Goal: Transaction & Acquisition: Purchase product/service

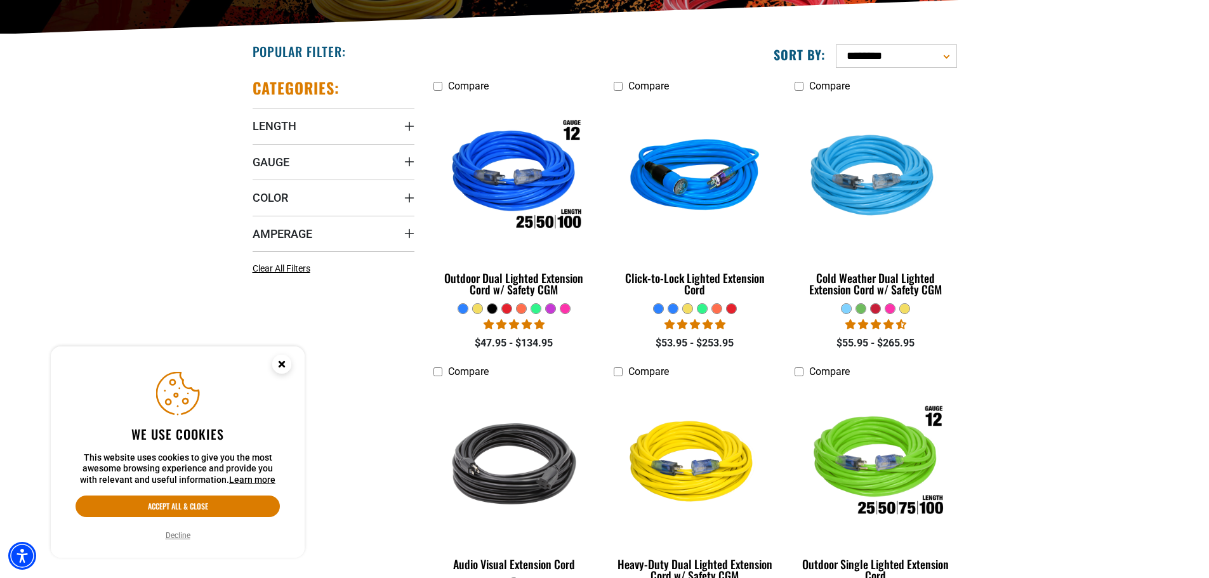
scroll to position [292, 0]
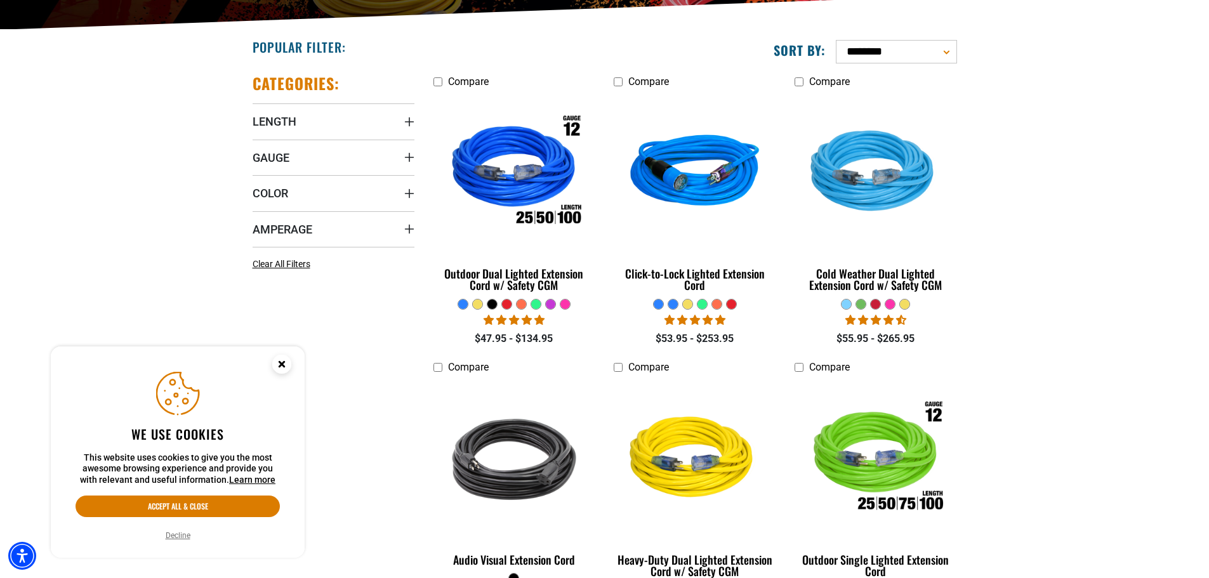
click at [282, 367] on circle "Close this option" at bounding box center [281, 364] width 19 height 19
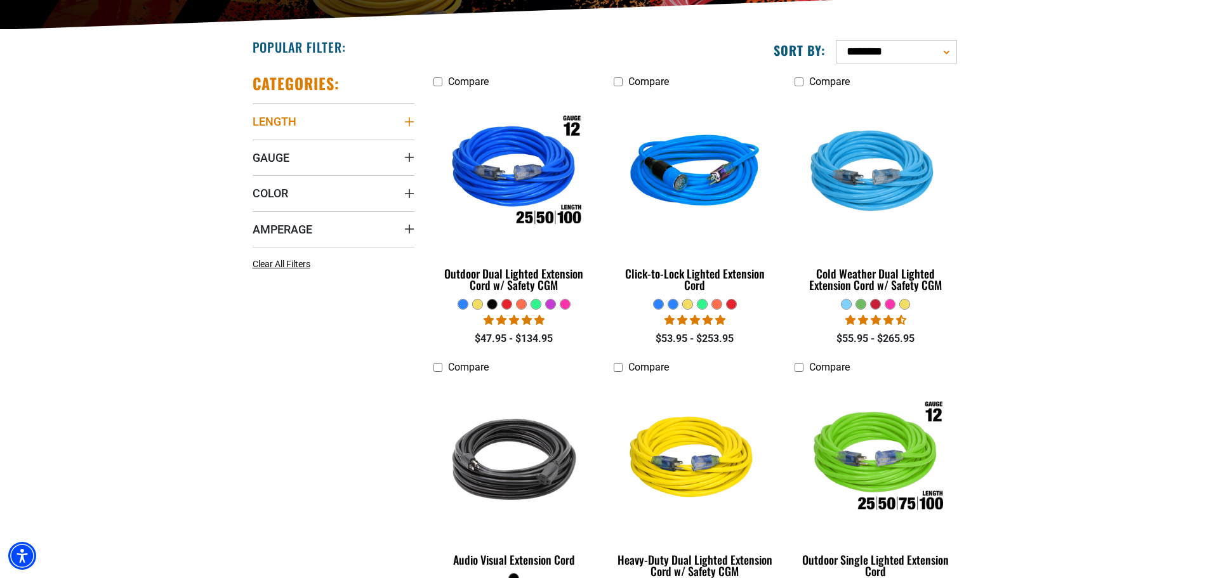
click at [411, 122] on icon "Length" at bounding box center [408, 121] width 9 height 9
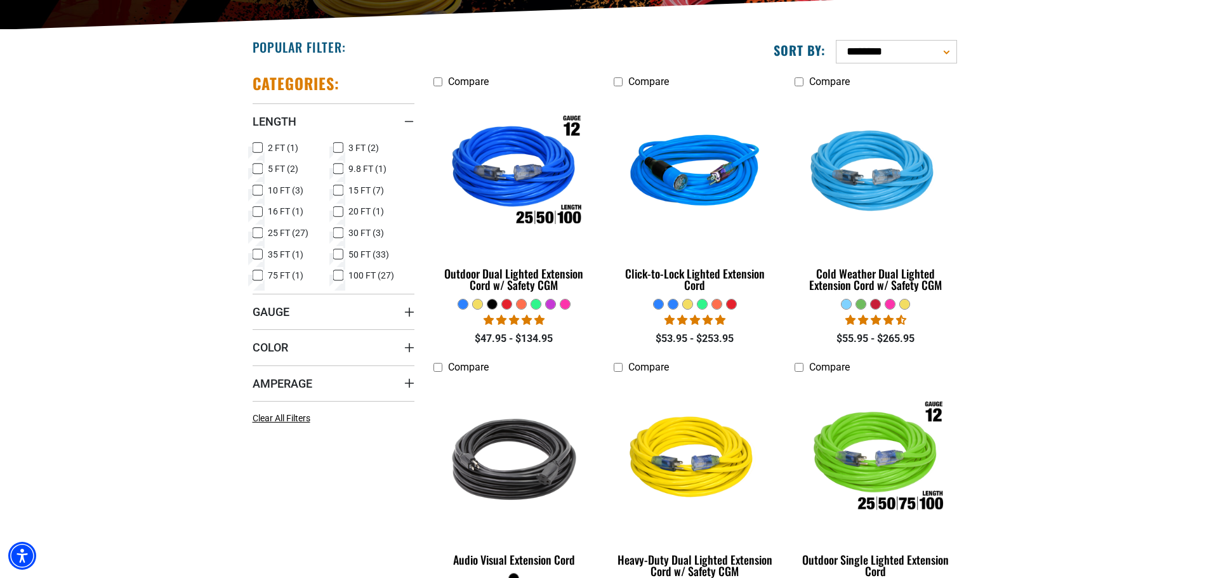
click at [343, 279] on label "100 FT (27) 100 FT (27 products)" at bounding box center [373, 275] width 81 height 16
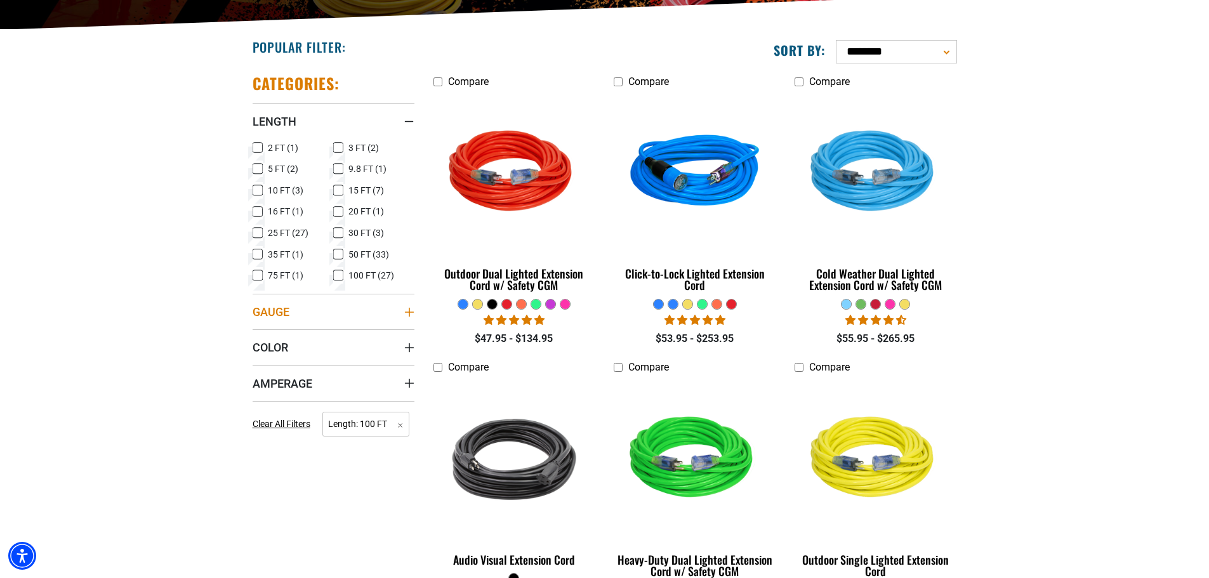
click at [412, 318] on summary "Gauge" at bounding box center [334, 312] width 162 height 36
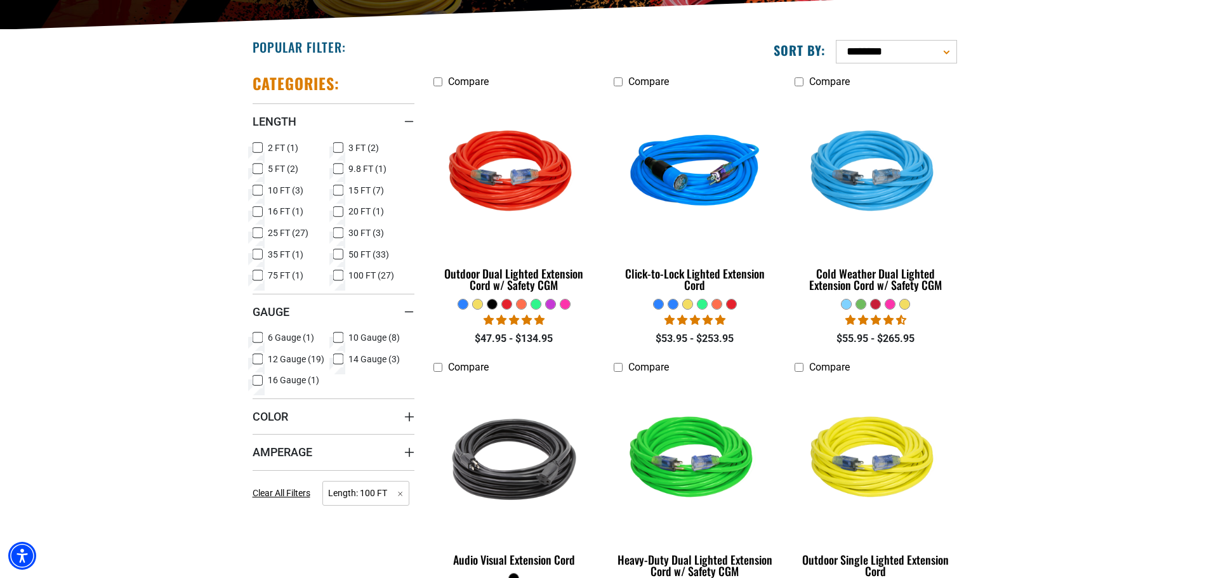
click at [259, 359] on icon at bounding box center [258, 359] width 10 height 16
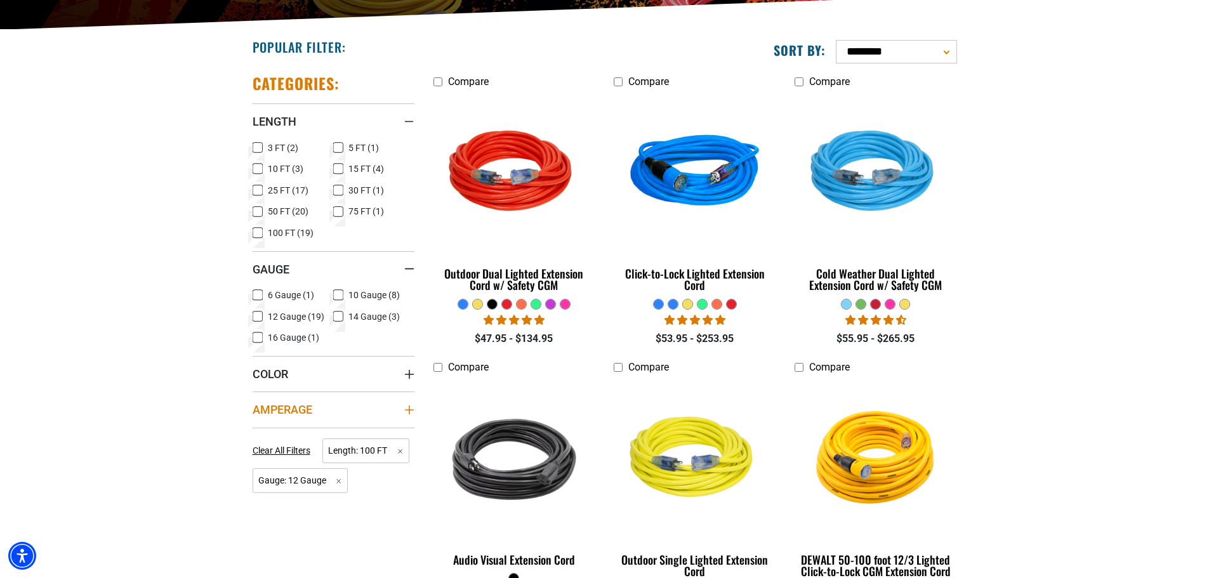
click at [413, 411] on icon "Amperage" at bounding box center [409, 410] width 10 height 10
click at [413, 411] on div "Amperage" at bounding box center [409, 410] width 10 height 10
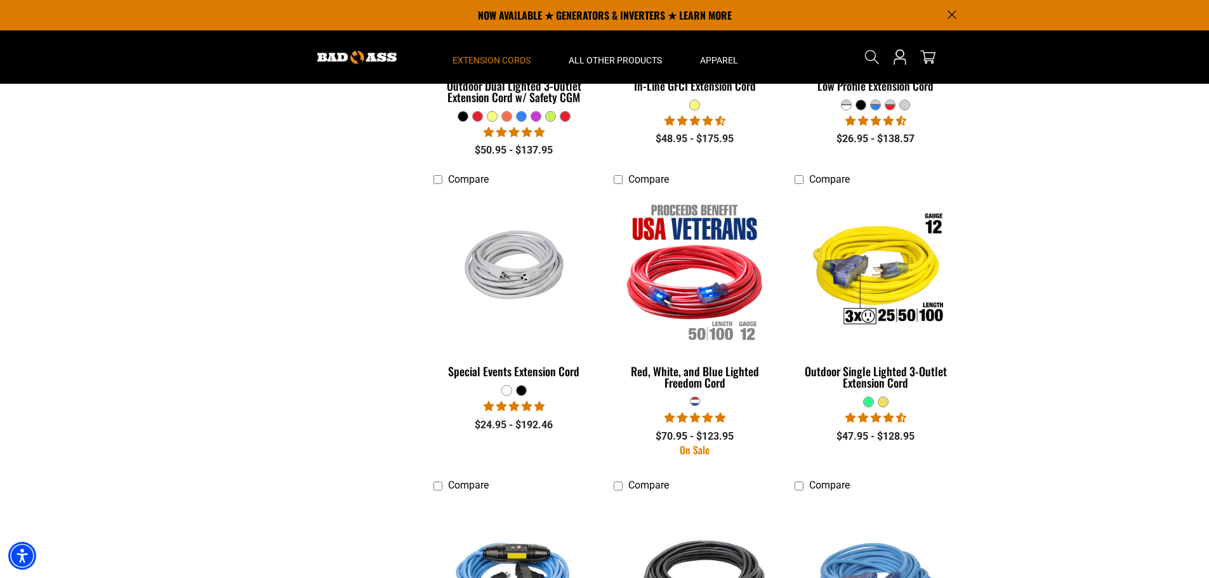
scroll to position [1053, 0]
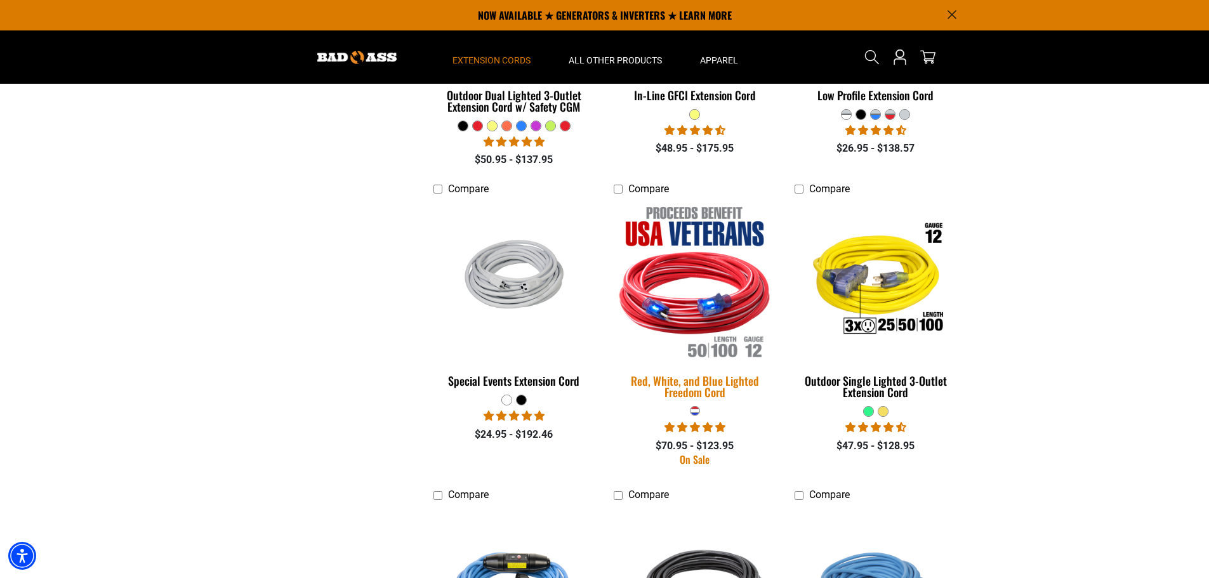
click at [706, 264] on img at bounding box center [695, 280] width 178 height 162
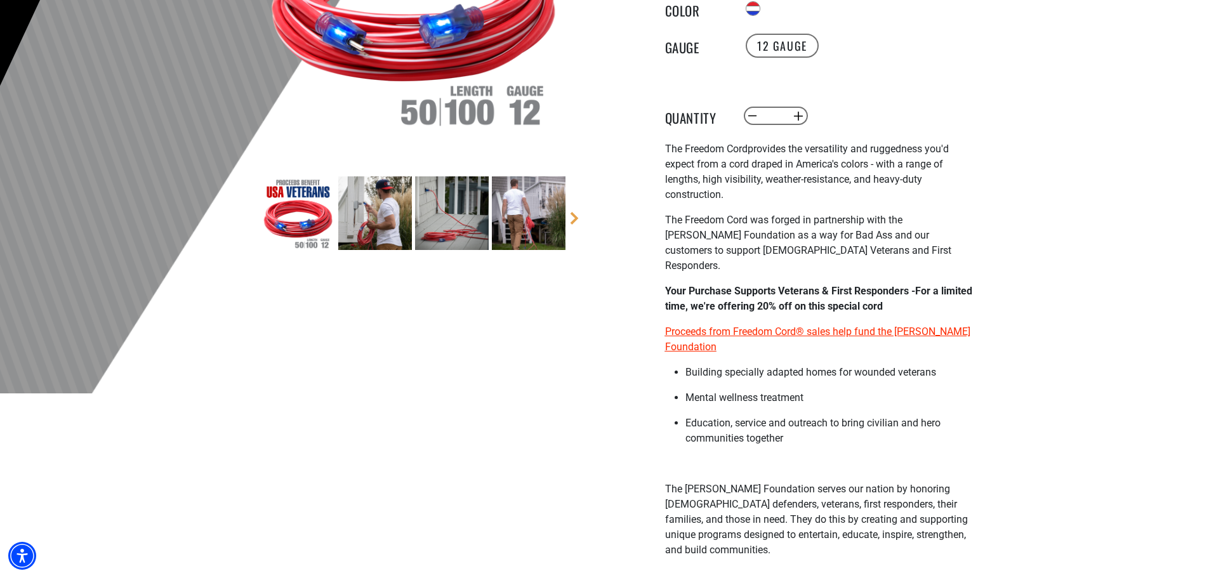
scroll to position [317, 0]
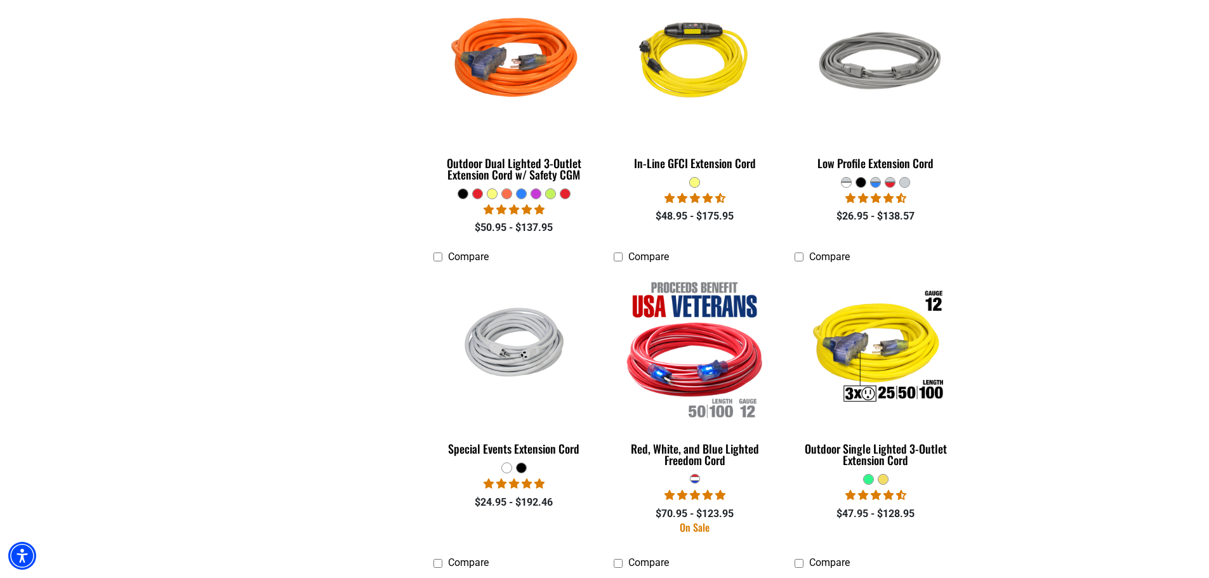
scroll to position [990, 0]
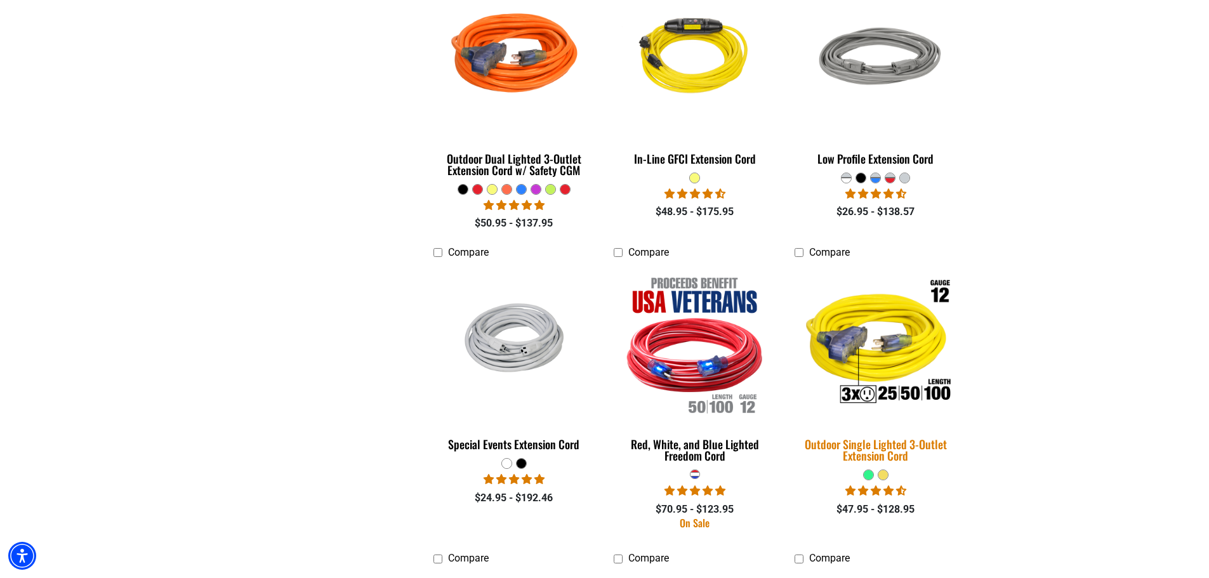
click at [914, 366] on img at bounding box center [876, 344] width 178 height 162
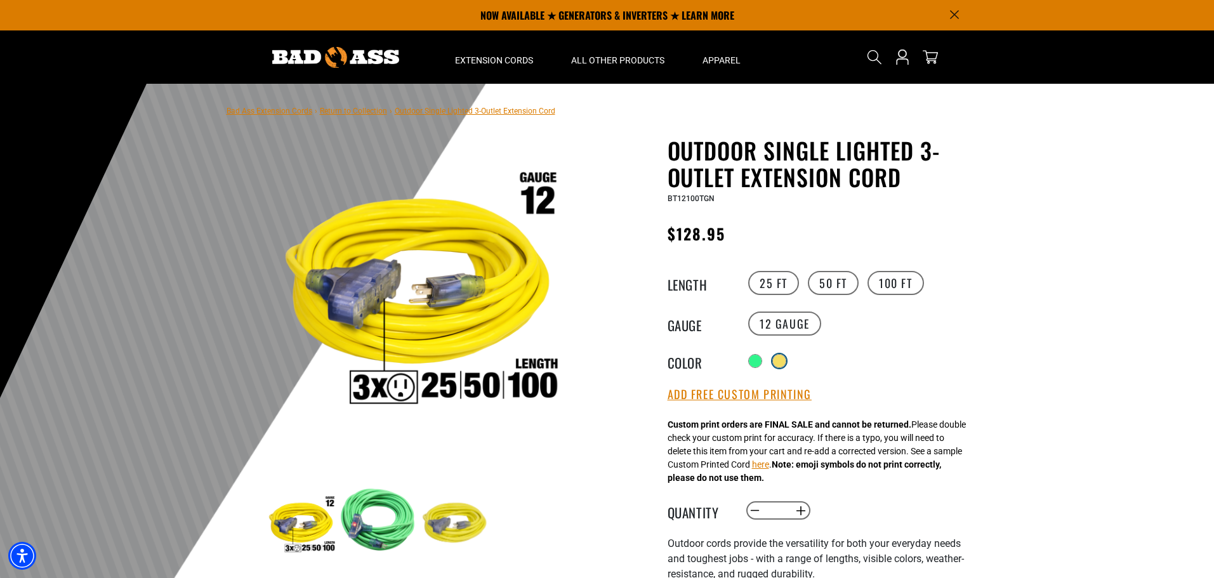
click at [776, 359] on div at bounding box center [779, 361] width 14 height 14
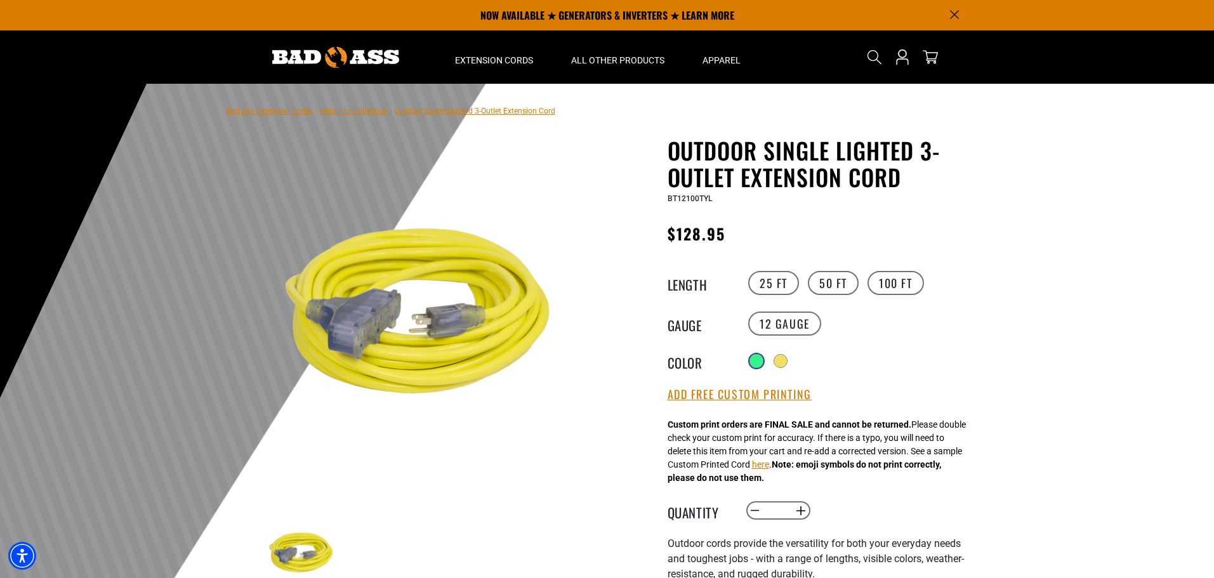
click at [751, 364] on div at bounding box center [756, 361] width 14 height 14
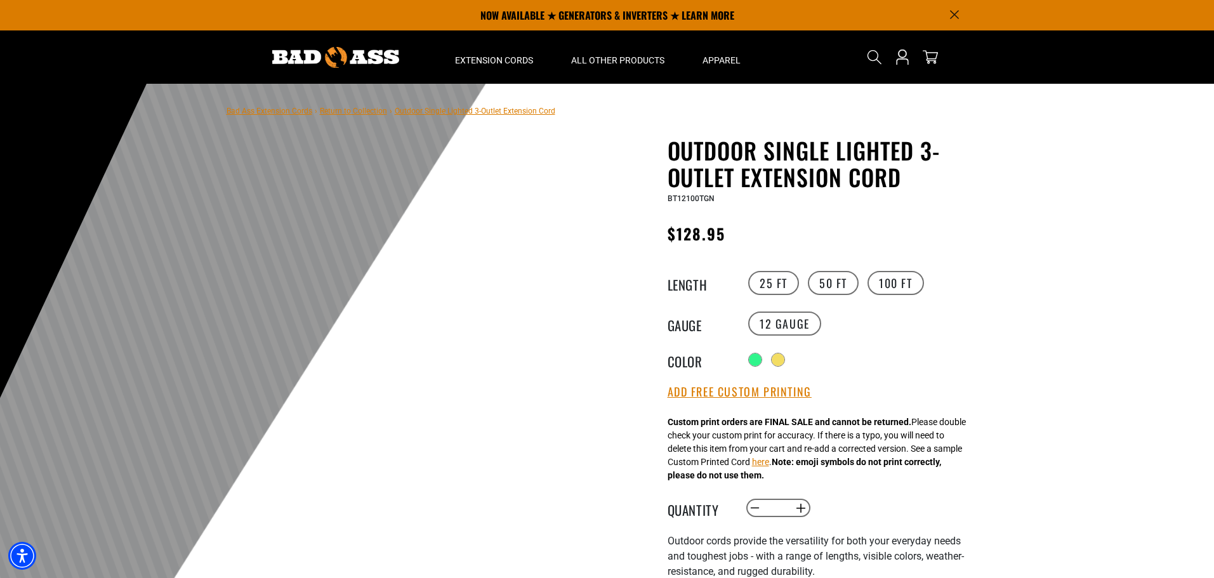
click at [772, 355] on div "Radio button Radio button" at bounding box center [862, 360] width 234 height 20
click at [786, 355] on div at bounding box center [779, 361] width 13 height 13
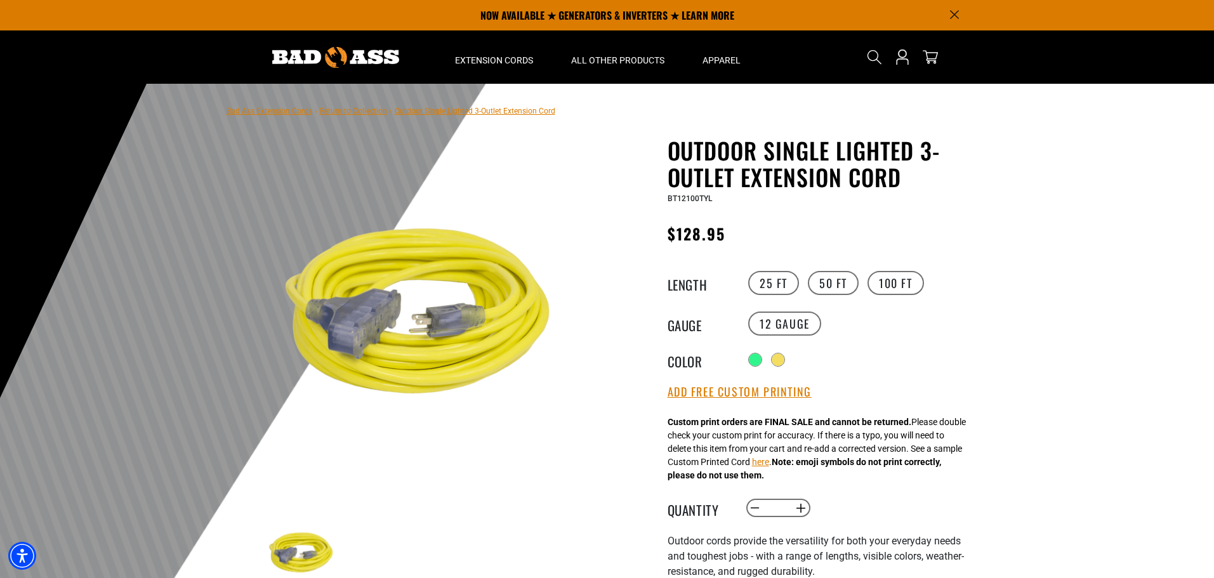
drag, startPoint x: 744, startPoint y: 373, endPoint x: 741, endPoint y: 406, distance: 33.2
click at [744, 381] on div "Outdoor Single Lighted 3-Outlet Extension Cord Outdoor Single Lighted 3-Outlet …" at bounding box center [823, 472] width 311 height 671
click at [742, 395] on button "Add Free Custom Printing" at bounding box center [740, 392] width 144 height 14
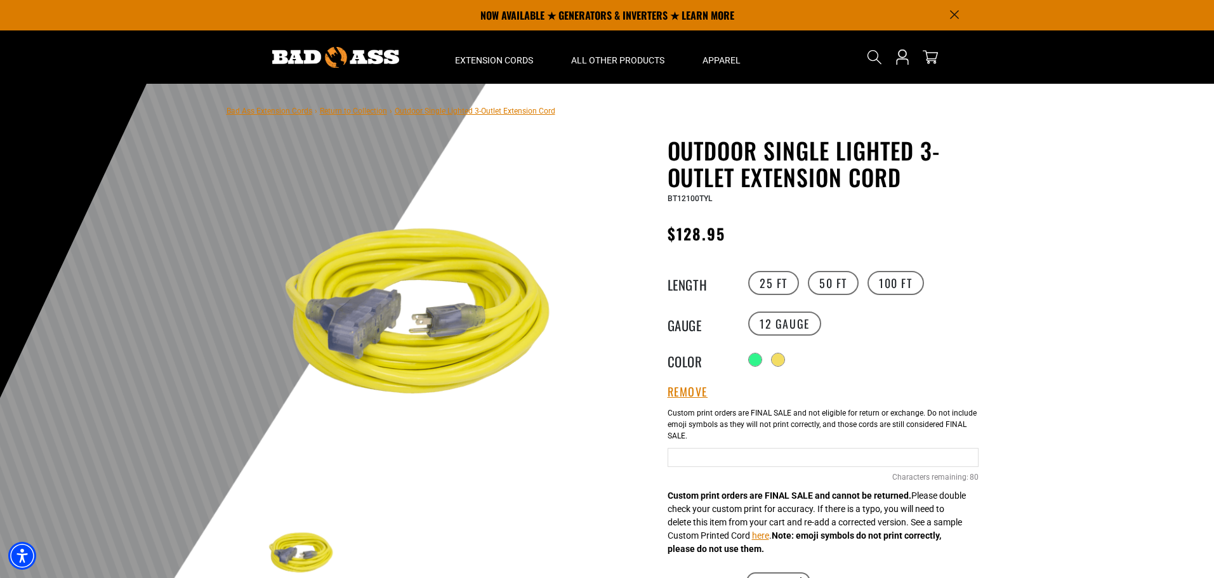
click at [740, 458] on input "text" at bounding box center [823, 457] width 311 height 19
type input "**********"
click at [1076, 410] on div at bounding box center [607, 395] width 1214 height 622
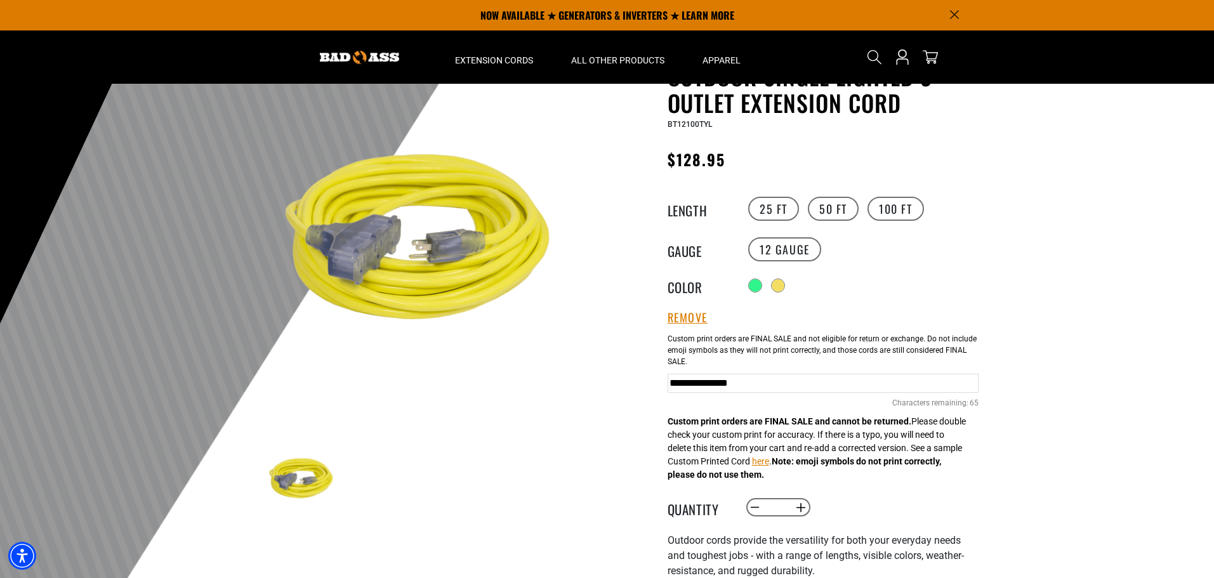
scroll to position [63, 0]
